Goal: Task Accomplishment & Management: Use online tool/utility

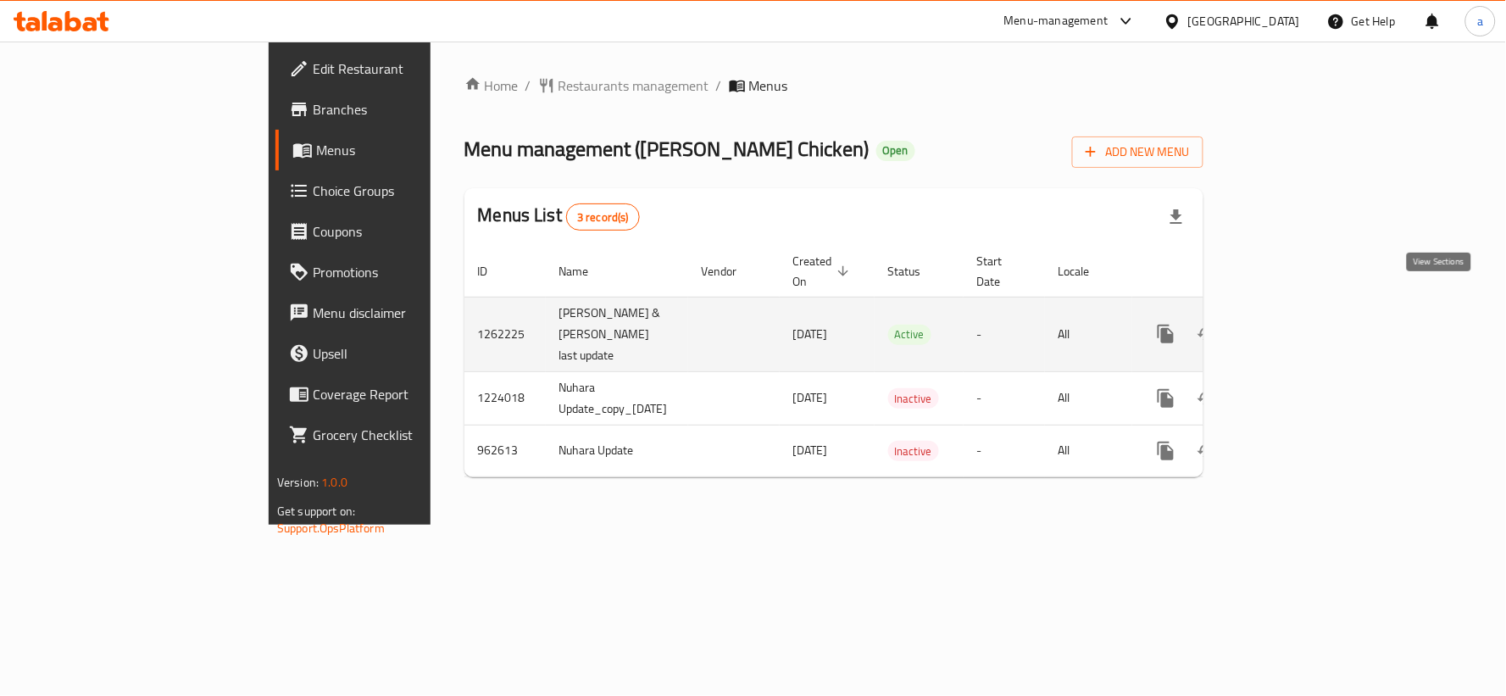
click at [1298, 324] on icon "enhanced table" at bounding box center [1288, 334] width 20 height 20
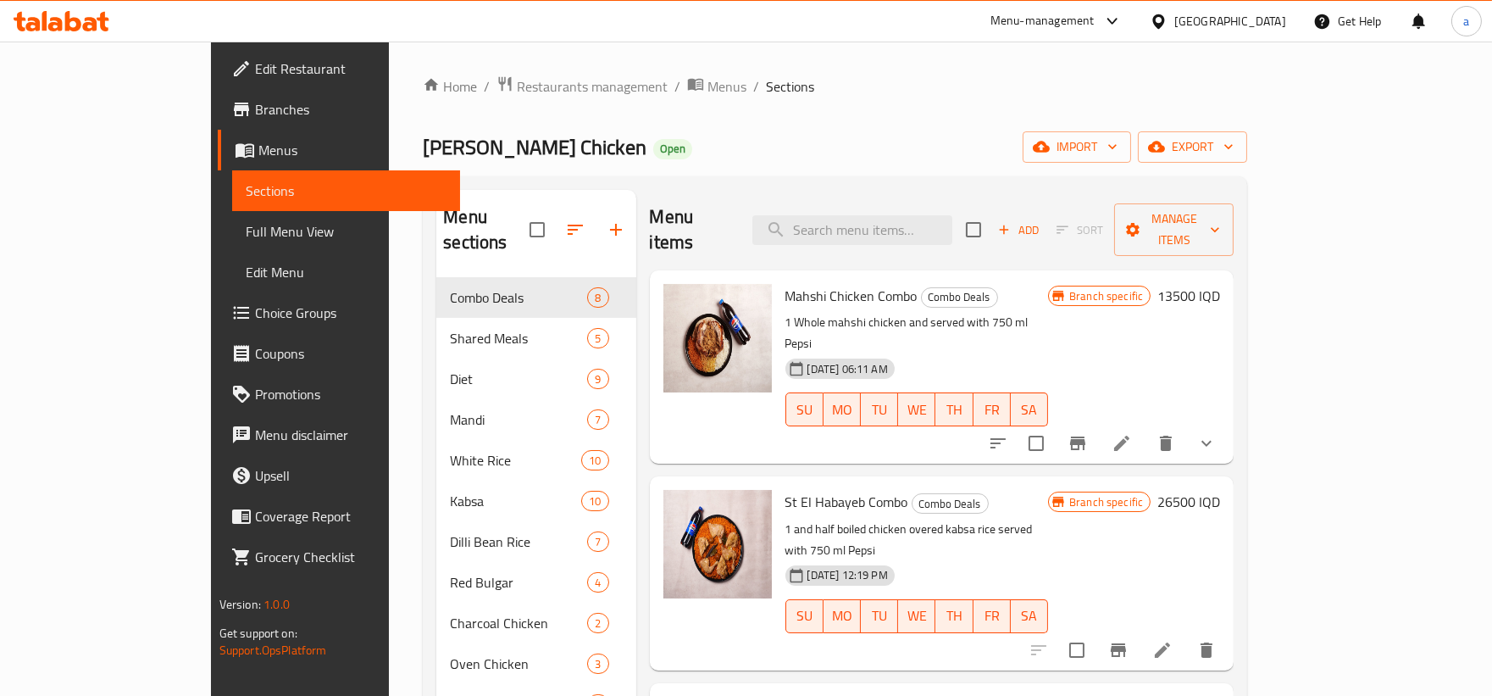
click at [246, 231] on span "Full Menu View" at bounding box center [346, 231] width 201 height 20
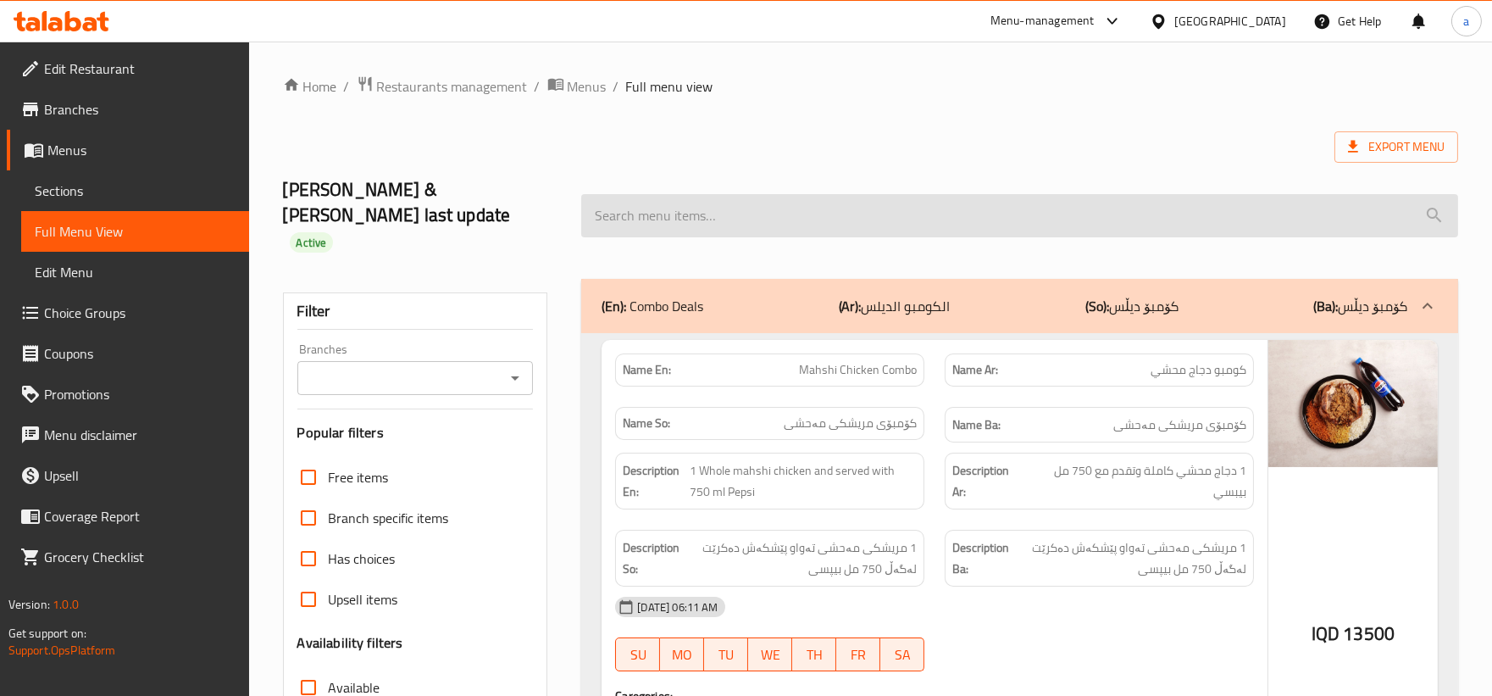
click at [829, 196] on input "search" at bounding box center [1019, 215] width 877 height 43
paste input "Family Grills Combo"
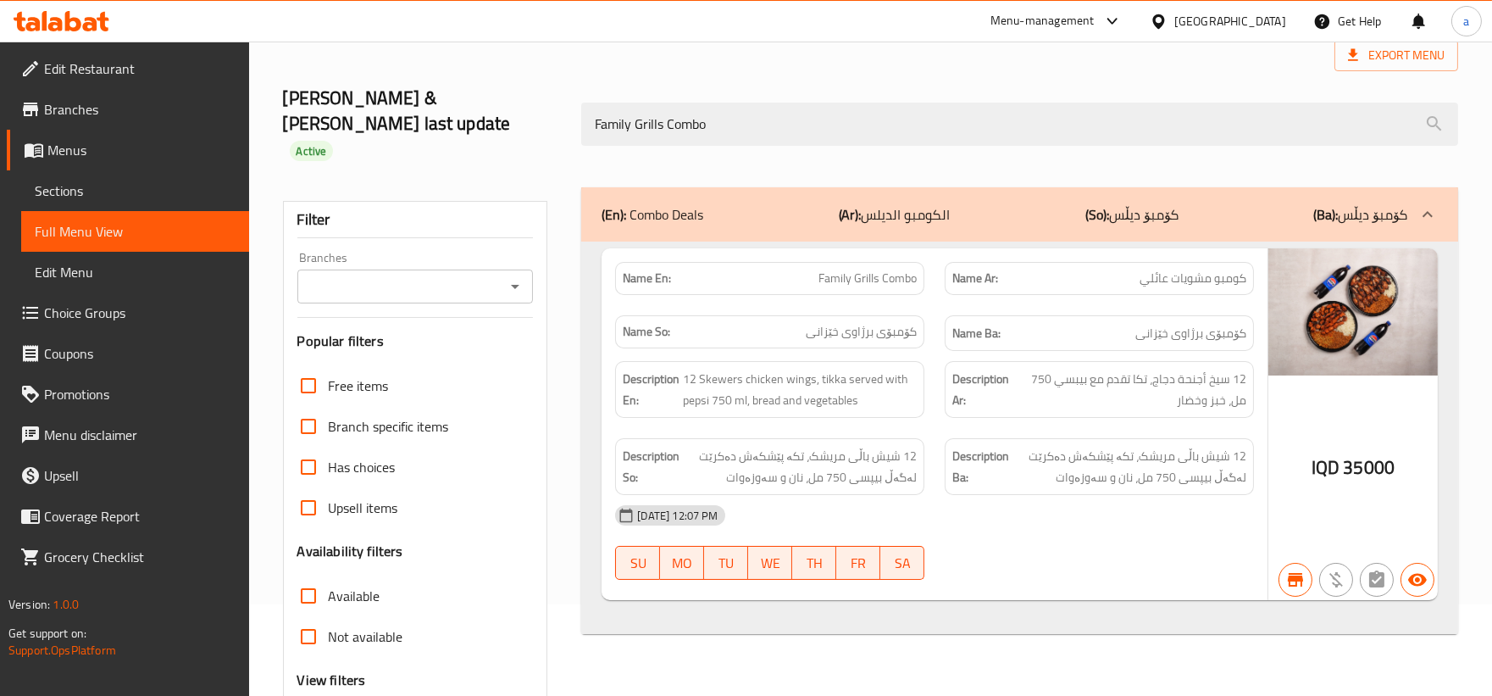
scroll to position [157, 0]
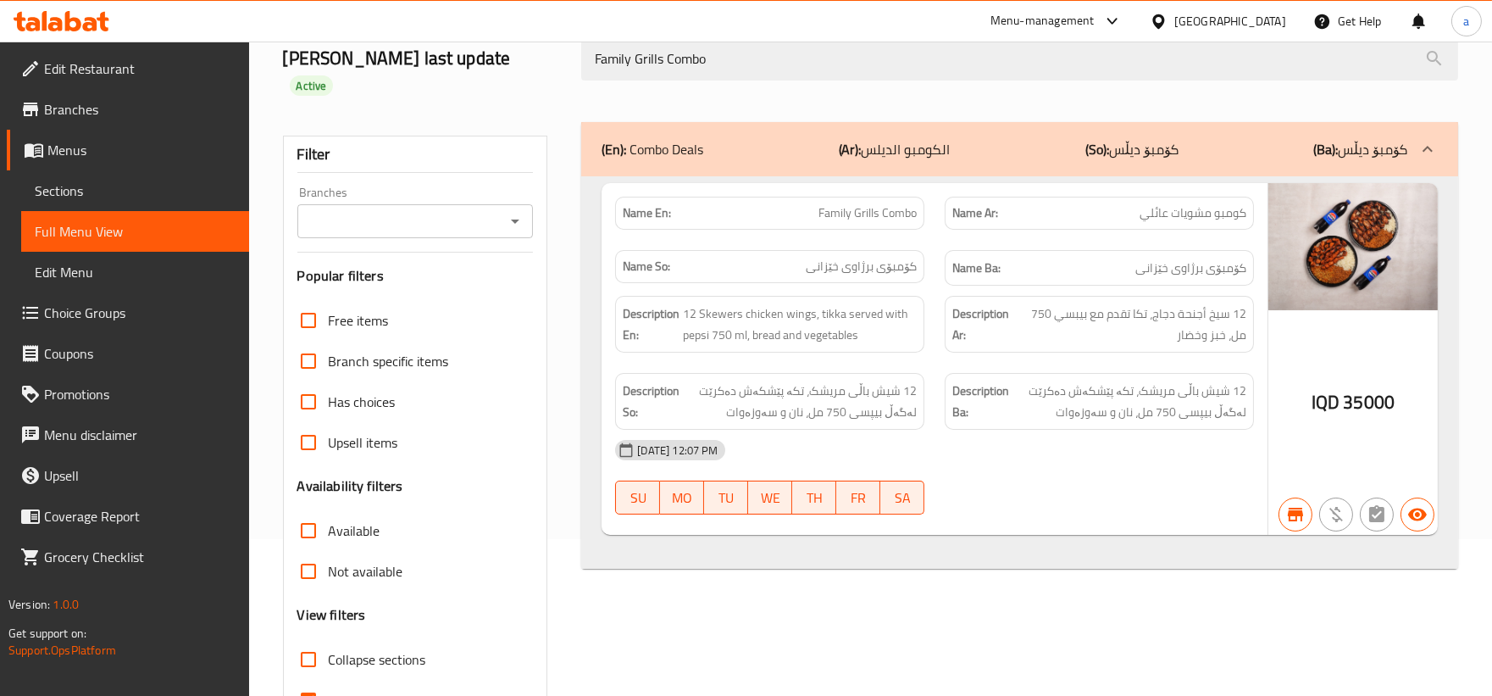
type input "Family Grills Combo"
drag, startPoint x: 729, startPoint y: 94, endPoint x: 622, endPoint y: 92, distance: 106.8
click at [622, 139] on div "(En): Combo Deals (Ar): الكومبو الديلس (So): کۆمبۆ دیڵس (Ba): کۆمبۆ دیڵس" at bounding box center [1005, 149] width 806 height 20
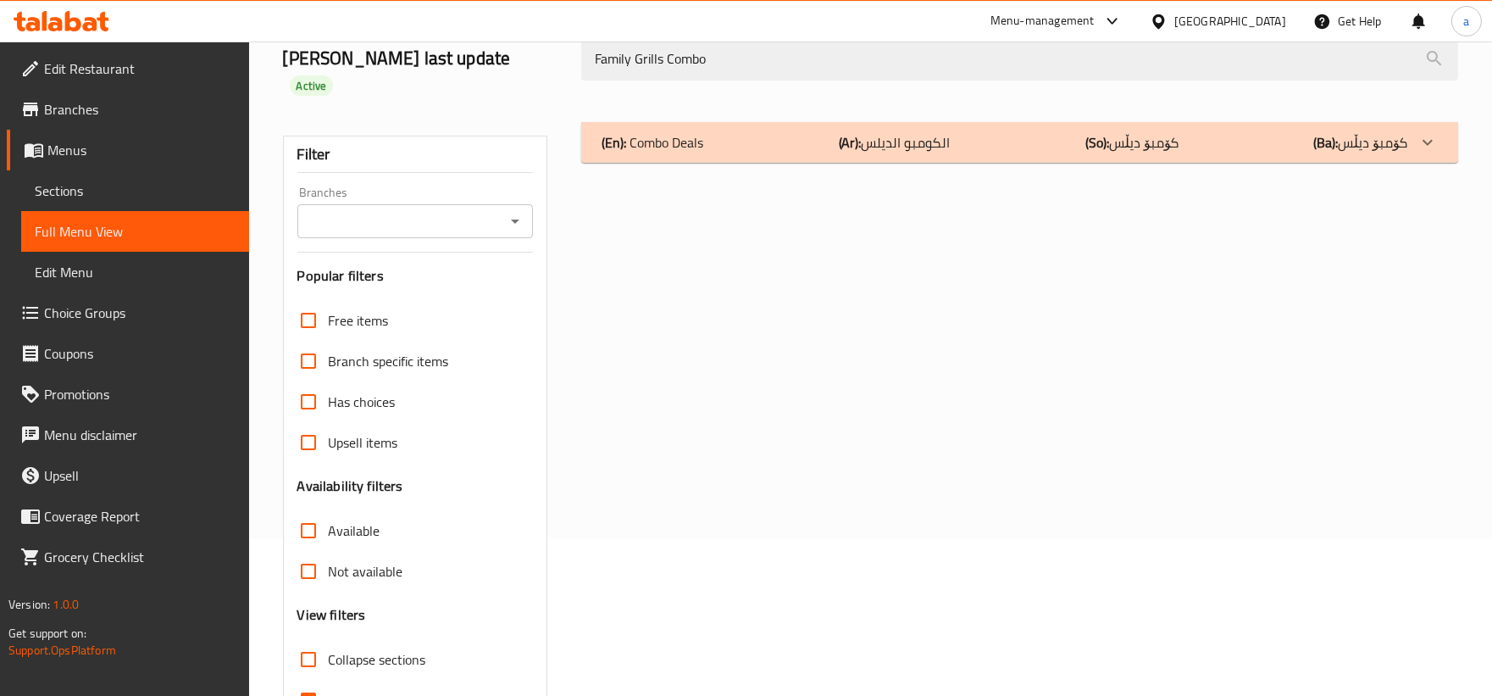
click at [1159, 122] on div "(En): Combo Deals (Ar): الكومبو الديلس (So): کۆمبۆ دیڵس (Ba): کۆمبۆ دیڵس" at bounding box center [1019, 142] width 877 height 41
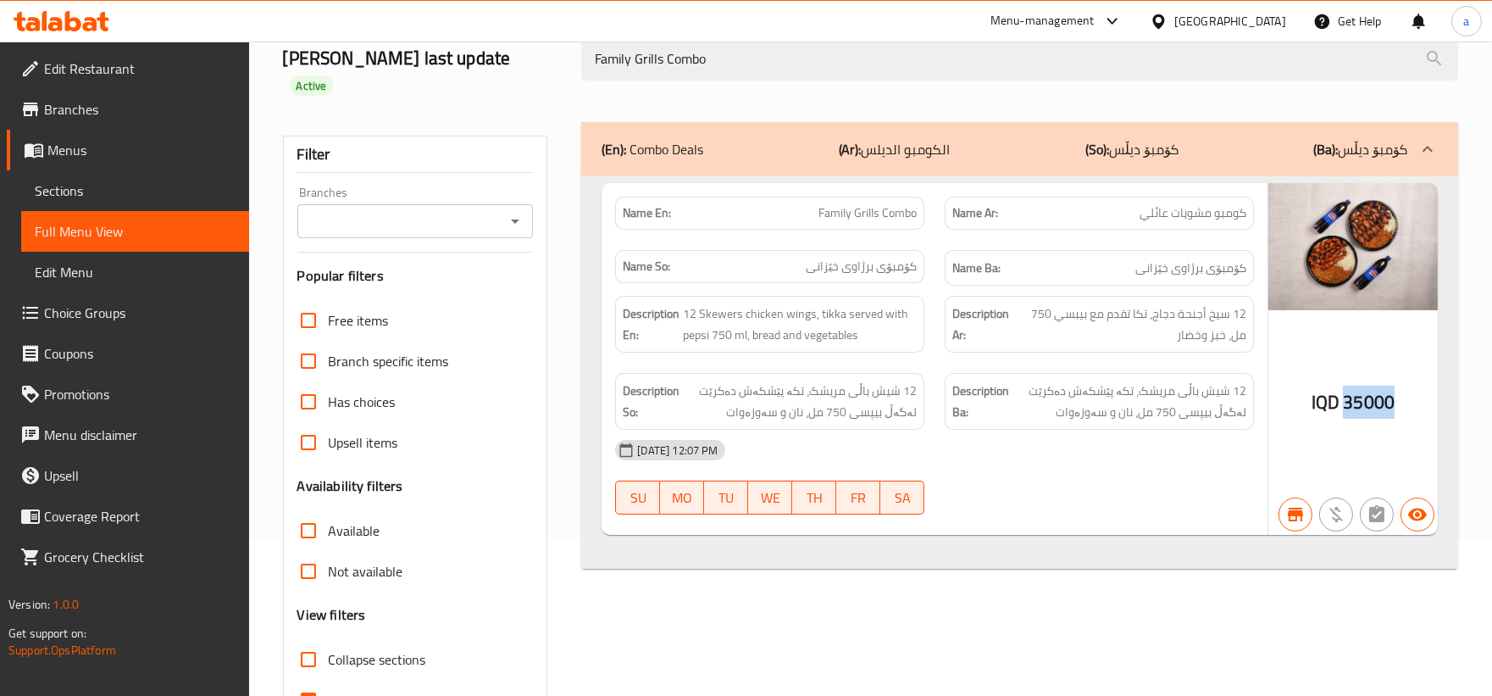
drag, startPoint x: 1345, startPoint y: 353, endPoint x: 1404, endPoint y: 349, distance: 59.5
click at [1404, 349] on div "IQD 35000" at bounding box center [1353, 359] width 169 height 353
click at [524, 211] on icon "Open" at bounding box center [515, 221] width 20 height 20
click at [492, 239] on span "[PERSON_NAME] Chicken, Gre Base" at bounding box center [413, 253] width 209 height 41
type input "[PERSON_NAME] Chicken, Gre Base"
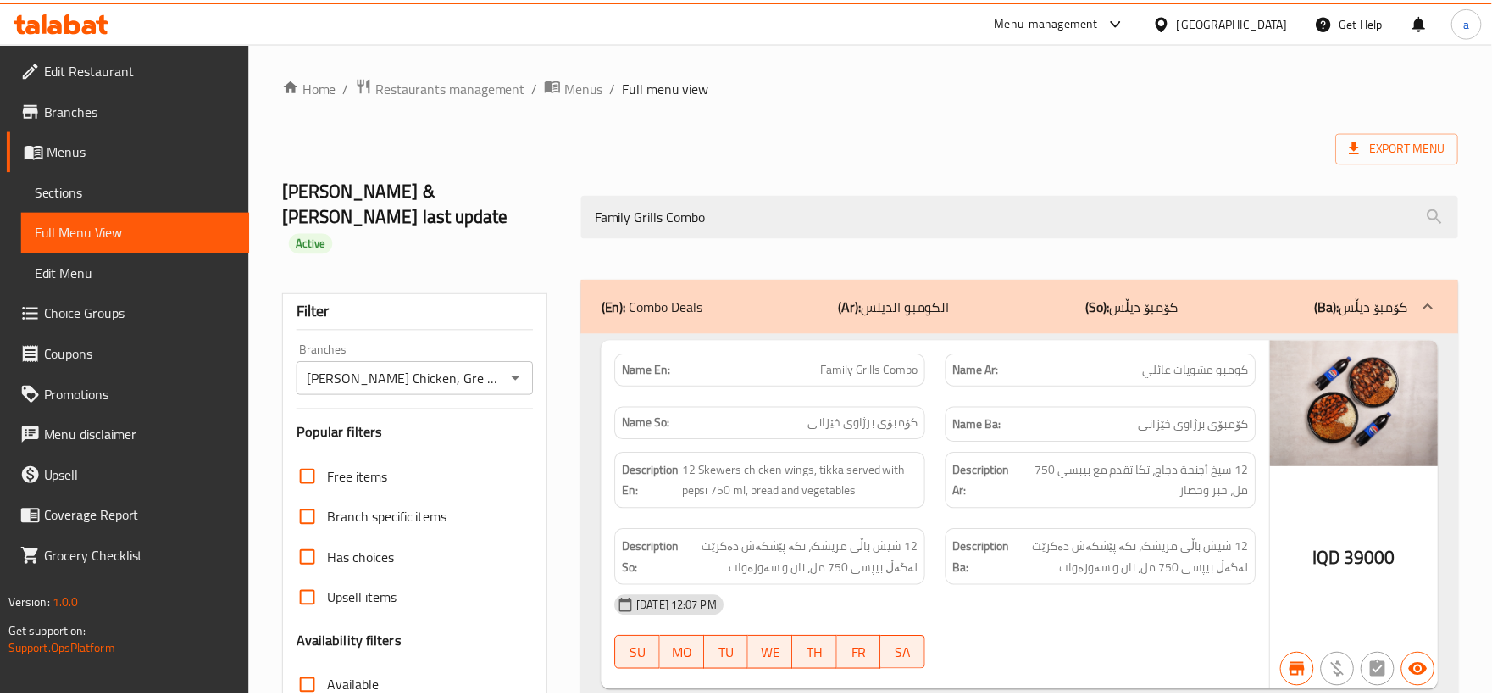
scroll to position [206, 0]
